Goal: Information Seeking & Learning: Learn about a topic

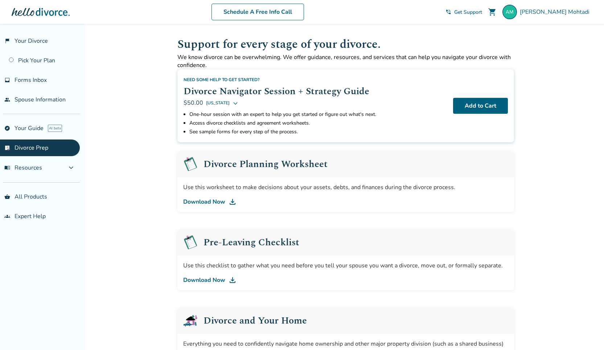
scroll to position [284, 0]
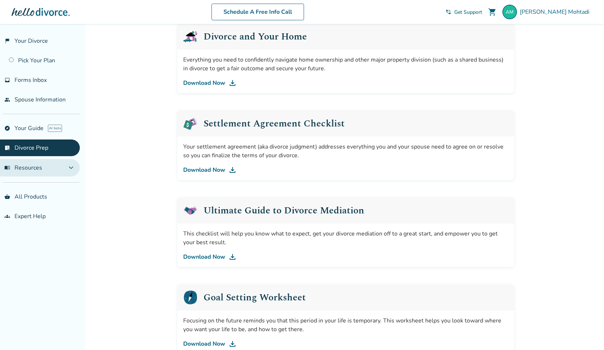
click at [71, 170] on span "expand_more" at bounding box center [71, 168] width 9 height 9
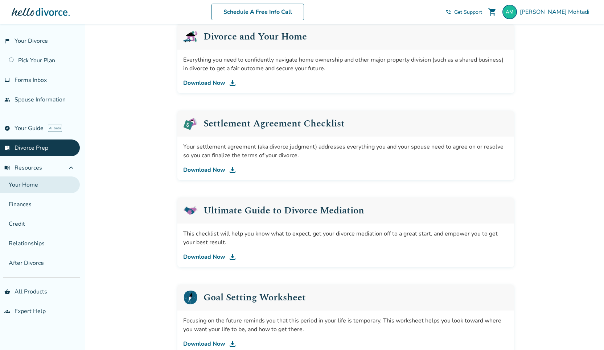
click at [31, 192] on link "Your Home" at bounding box center [40, 185] width 80 height 17
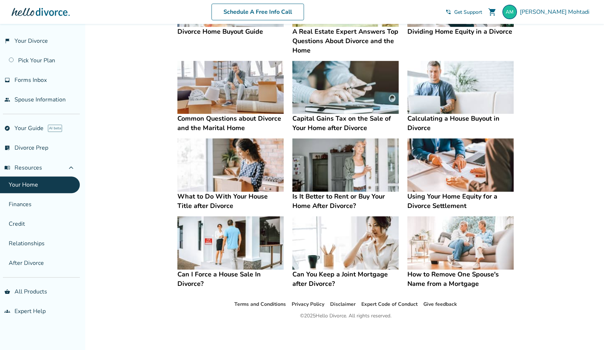
scroll to position [211, 0]
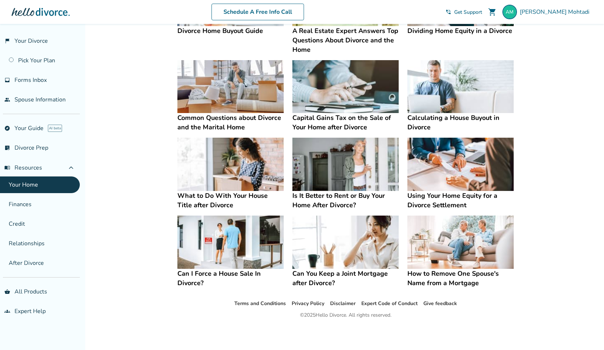
click at [219, 239] on img at bounding box center [230, 242] width 106 height 53
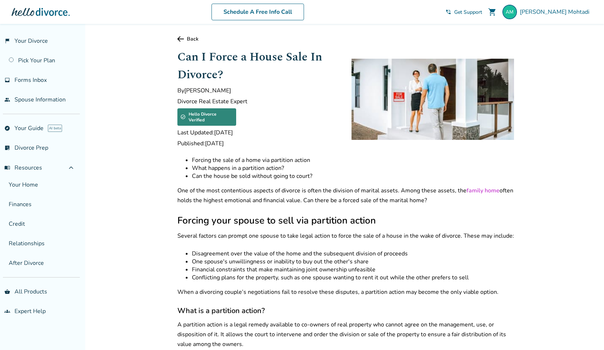
click at [193, 40] on link "Back" at bounding box center [345, 39] width 337 height 7
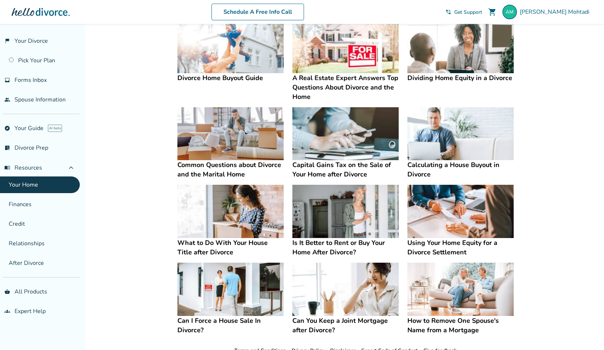
scroll to position [211, 0]
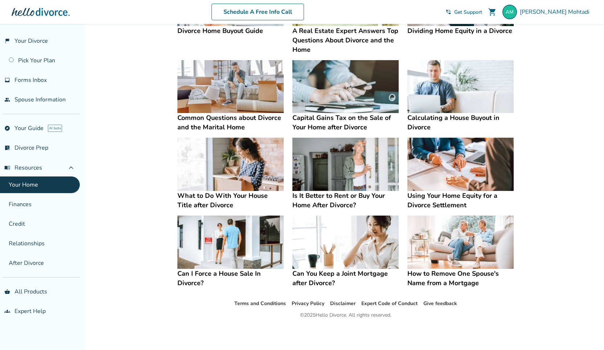
click at [228, 158] on img at bounding box center [230, 164] width 106 height 53
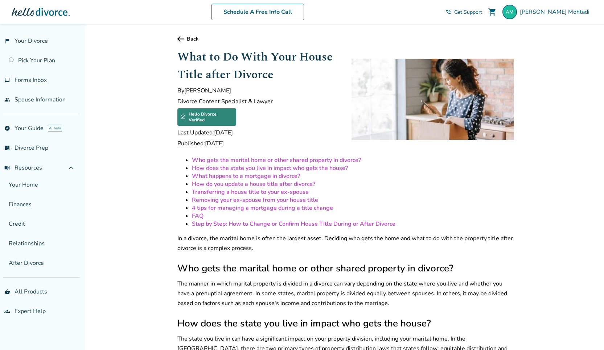
click at [189, 40] on link "Back" at bounding box center [345, 39] width 337 height 7
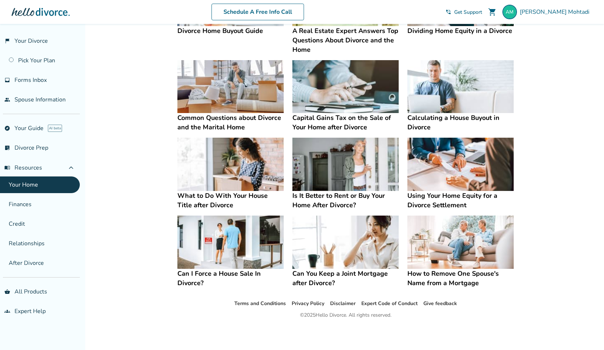
scroll to position [211, 0]
click at [429, 256] on img at bounding box center [460, 242] width 106 height 53
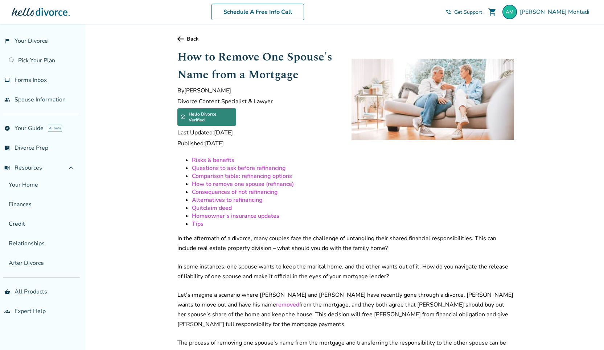
click at [190, 41] on link "Back" at bounding box center [345, 39] width 337 height 7
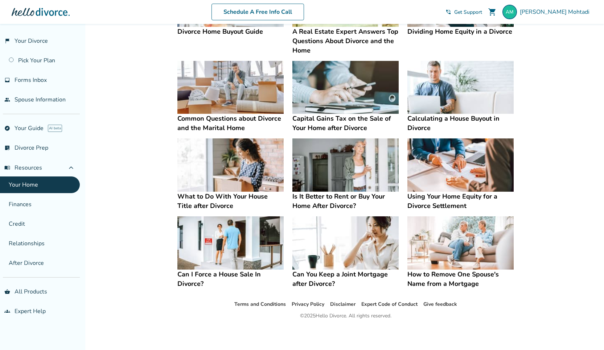
scroll to position [211, 0]
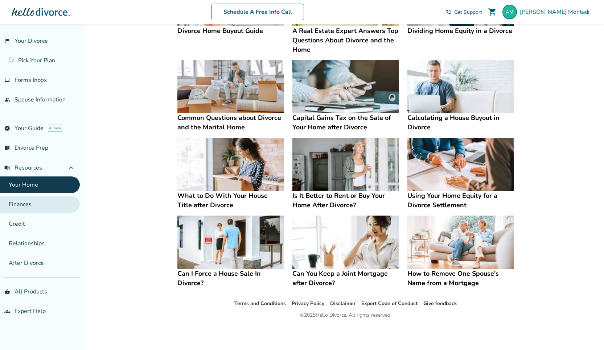
click at [17, 202] on link "Finances" at bounding box center [40, 204] width 80 height 17
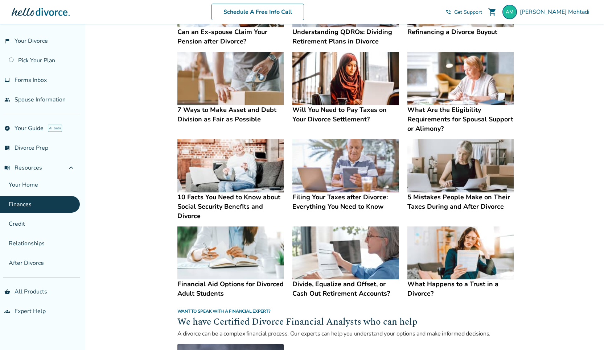
scroll to position [203, 0]
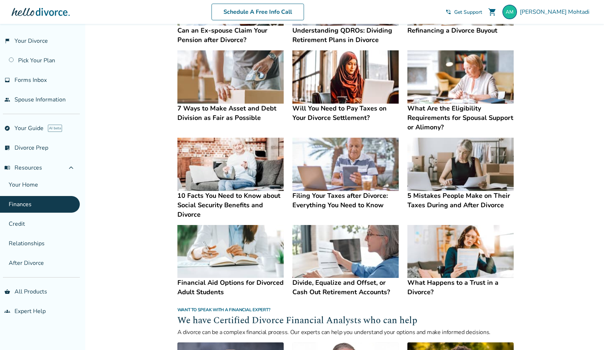
click at [361, 250] on img at bounding box center [345, 251] width 106 height 53
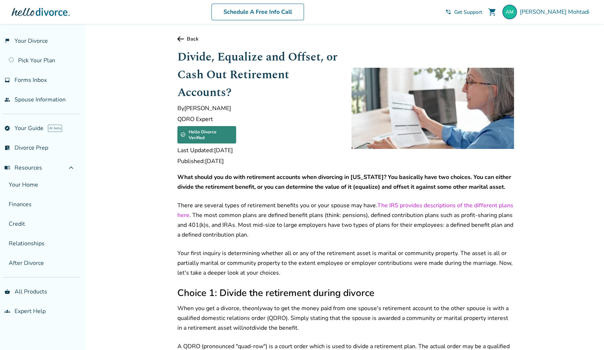
click at [191, 41] on link "Back" at bounding box center [345, 39] width 337 height 7
